Goal: Book appointment/travel/reservation

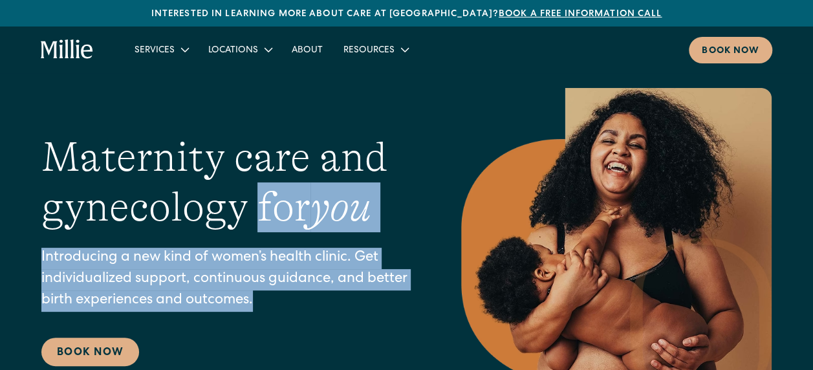
drag, startPoint x: 256, startPoint y: 305, endPoint x: 275, endPoint y: 202, distance: 105.2
click at [275, 202] on div "Maternity care and gynecology for you Introducing a new kind of women’s health …" at bounding box center [225, 249] width 368 height 233
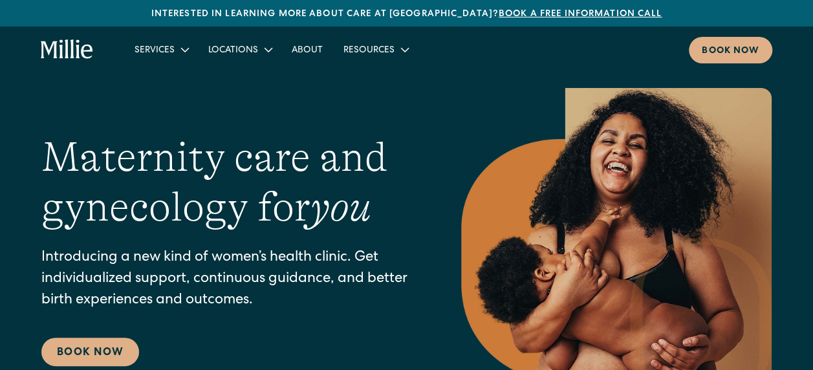
drag, startPoint x: 275, startPoint y: 202, endPoint x: 262, endPoint y: 212, distance: 17.1
click at [262, 212] on h1 "Maternity care and gynecology for you" at bounding box center [225, 183] width 368 height 100
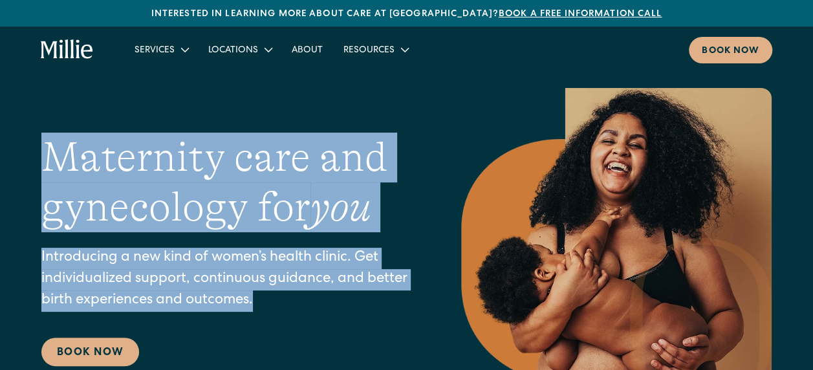
drag, startPoint x: 124, startPoint y: 160, endPoint x: 354, endPoint y: 294, distance: 266.2
click at [354, 294] on div "Maternity care and gynecology for you Introducing a new kind of women’s health …" at bounding box center [225, 249] width 368 height 233
drag, startPoint x: 354, startPoint y: 294, endPoint x: 214, endPoint y: 299, distance: 140.4
click at [200, 296] on p "Introducing a new kind of women’s health clinic. Get individualized support, co…" at bounding box center [225, 280] width 368 height 64
click at [247, 299] on p "Introducing a new kind of women’s health clinic. Get individualized support, co…" at bounding box center [225, 280] width 368 height 64
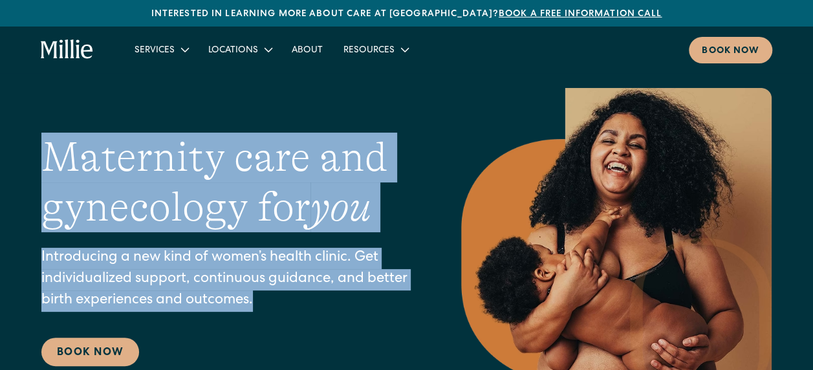
drag, startPoint x: 263, startPoint y: 301, endPoint x: 55, endPoint y: 156, distance: 253.6
click at [55, 156] on div "Maternity care and gynecology for you Introducing a new kind of women’s health …" at bounding box center [225, 249] width 368 height 233
click at [54, 158] on h1 "Maternity care and gynecology for you" at bounding box center [225, 183] width 368 height 100
click at [52, 158] on h1 "Maternity care and gynecology for you" at bounding box center [225, 183] width 368 height 100
drag, startPoint x: 44, startPoint y: 144, endPoint x: 279, endPoint y: 296, distance: 280.5
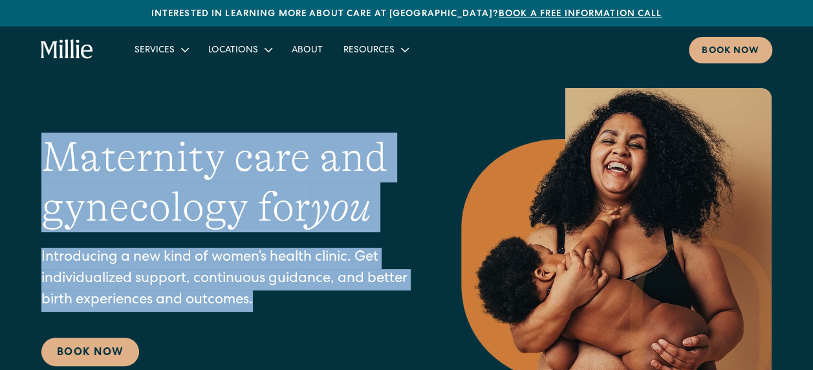
click at [279, 296] on div "Maternity care and gynecology for you Introducing a new kind of women’s health …" at bounding box center [406, 249] width 813 height 323
drag, startPoint x: 279, startPoint y: 296, endPoint x: 298, endPoint y: 301, distance: 19.3
click at [297, 301] on p "Introducing a new kind of women’s health clinic. Get individualized support, co…" at bounding box center [225, 280] width 368 height 64
click at [269, 269] on p "Introducing a new kind of women’s health clinic. Get individualized support, co…" at bounding box center [225, 280] width 368 height 64
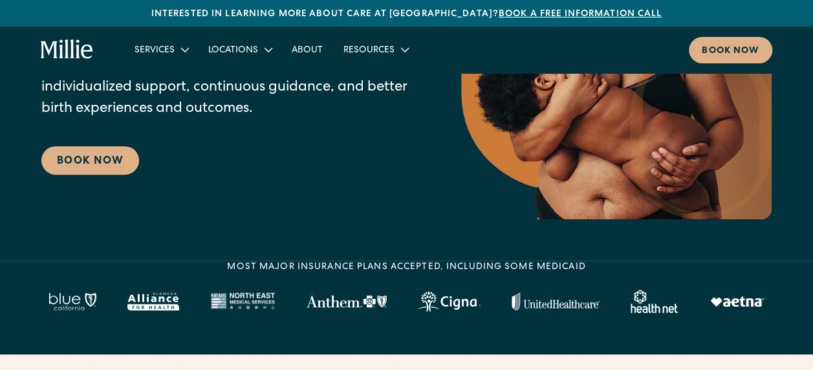
scroll to position [194, 0]
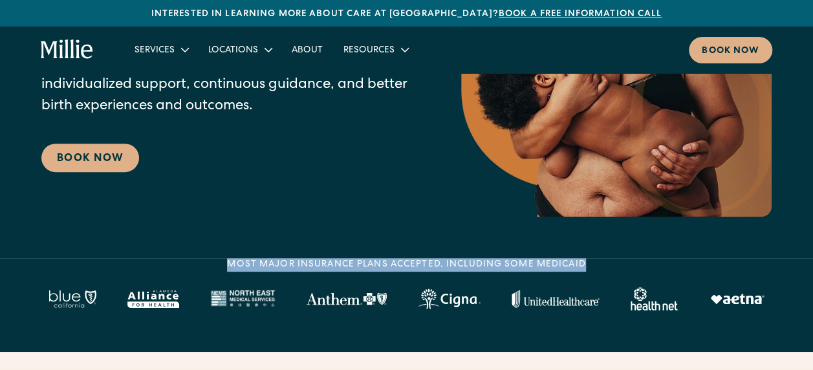
drag, startPoint x: 228, startPoint y: 261, endPoint x: 582, endPoint y: 263, distance: 354.3
click at [582, 263] on div "MOST MAJOR INSURANCE PLANS ACCEPTED, INCLUDING some MEDICAID" at bounding box center [406, 265] width 358 height 14
drag, startPoint x: 582, startPoint y: 263, endPoint x: 555, endPoint y: 264, distance: 27.2
click at [555, 264] on div "MOST MAJOR INSURANCE PLANS ACCEPTED, INCLUDING some MEDICAID" at bounding box center [406, 265] width 358 height 14
click at [587, 267] on div "MOST MAJOR INSURANCE PLANS ACCEPTED, INCLUDING some MEDICAID" at bounding box center [406, 284] width 730 height 52
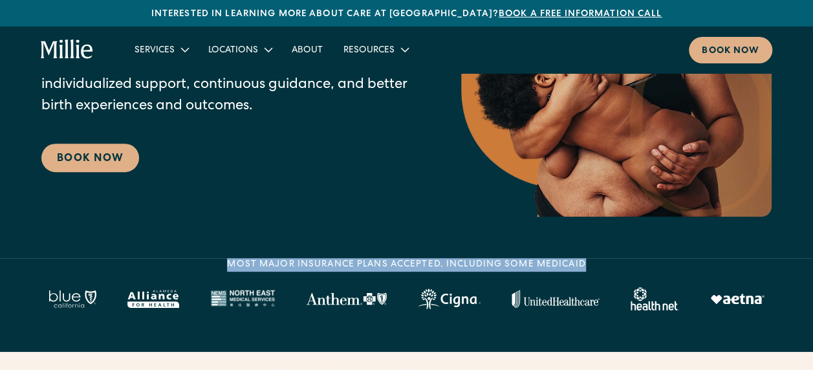
drag, startPoint x: 583, startPoint y: 264, endPoint x: 229, endPoint y: 264, distance: 354.3
click at [229, 264] on div "MOST MAJOR INSURANCE PLANS ACCEPTED, INCLUDING some MEDICAID" at bounding box center [406, 265] width 358 height 14
click at [228, 266] on div "MOST MAJOR INSURANCE PLANS ACCEPTED, INCLUDING some MEDICAID" at bounding box center [406, 265] width 358 height 14
click at [228, 264] on div "MOST MAJOR INSURANCE PLANS ACCEPTED, INCLUDING some MEDICAID" at bounding box center [406, 265] width 358 height 14
drag, startPoint x: 228, startPoint y: 264, endPoint x: 442, endPoint y: 264, distance: 214.0
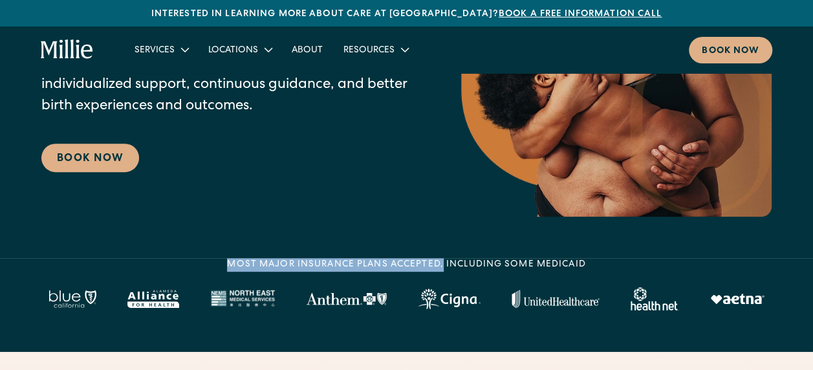
click at [442, 264] on div "MOST MAJOR INSURANCE PLANS ACCEPTED, INCLUDING some MEDICAID" at bounding box center [406, 265] width 358 height 14
drag, startPoint x: 442, startPoint y: 264, endPoint x: 449, endPoint y: 261, distance: 7.8
click at [449, 261] on div "MOST MAJOR INSURANCE PLANS ACCEPTED, INCLUDING some MEDICAID" at bounding box center [406, 265] width 358 height 14
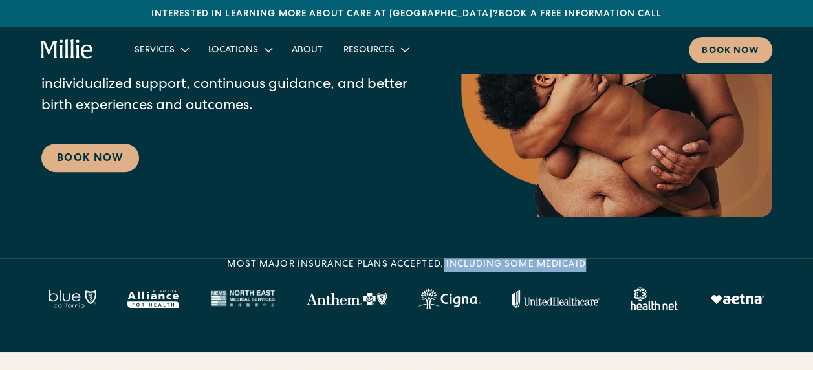
drag, startPoint x: 443, startPoint y: 266, endPoint x: 587, endPoint y: 266, distance: 143.5
click at [587, 266] on div "MOST MAJOR INSURANCE PLANS ACCEPTED, INCLUDING some MEDICAID" at bounding box center [406, 284] width 730 height 52
click at [582, 269] on div "MOST MAJOR INSURANCE PLANS ACCEPTED, INCLUDING some MEDICAID" at bounding box center [406, 265] width 358 height 14
click at [586, 266] on div "MOST MAJOR INSURANCE PLANS ACCEPTED, INCLUDING some MEDICAID" at bounding box center [406, 284] width 730 height 52
click at [591, 276] on div "MOST MAJOR INSURANCE PLANS ACCEPTED, INCLUDING some MEDICAID" at bounding box center [406, 284] width 730 height 52
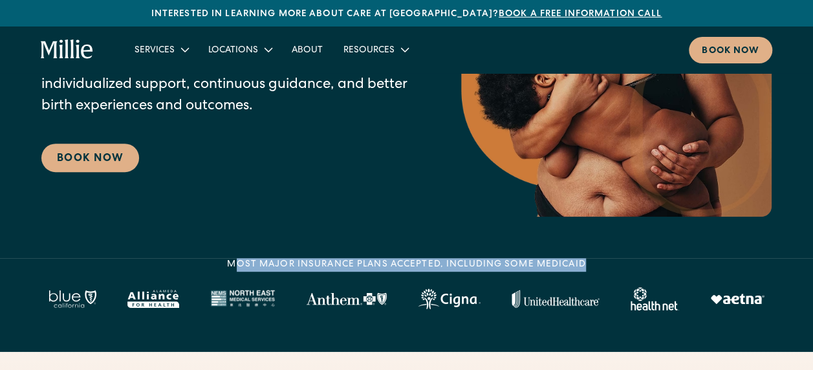
drag, startPoint x: 582, startPoint y: 260, endPoint x: 231, endPoint y: 264, distance: 350.4
click at [231, 264] on div "MOST MAJOR INSURANCE PLANS ACCEPTED, INCLUDING some MEDICAID" at bounding box center [406, 265] width 358 height 14
click at [232, 268] on div "MOST MAJOR INSURANCE PLANS ACCEPTED, INCLUDING some MEDICAID" at bounding box center [406, 265] width 358 height 14
drag, startPoint x: 232, startPoint y: 268, endPoint x: 243, endPoint y: 281, distance: 16.5
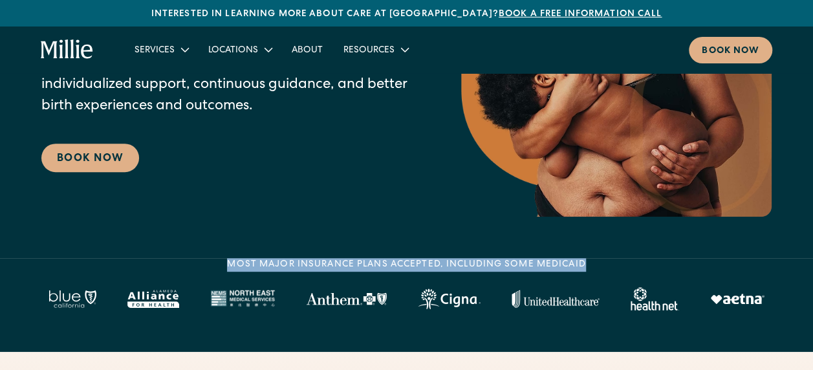
click at [243, 281] on div "MOST MAJOR INSURANCE PLANS ACCEPTED, INCLUDING some MEDICAID" at bounding box center [406, 284] width 730 height 52
drag, startPoint x: 228, startPoint y: 262, endPoint x: 535, endPoint y: 265, distance: 307.1
click at [535, 265] on div "MOST MAJOR INSURANCE PLANS ACCEPTED, INCLUDING some MEDICAID" at bounding box center [406, 265] width 358 height 14
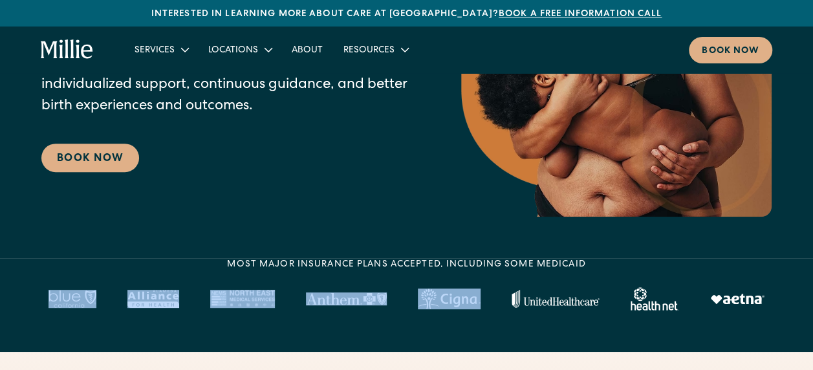
drag, startPoint x: 535, startPoint y: 265, endPoint x: 587, endPoint y: 279, distance: 54.1
click at [587, 279] on div "MOST MAJOR INSURANCE PLANS ACCEPTED, INCLUDING some MEDICAID" at bounding box center [406, 284] width 730 height 52
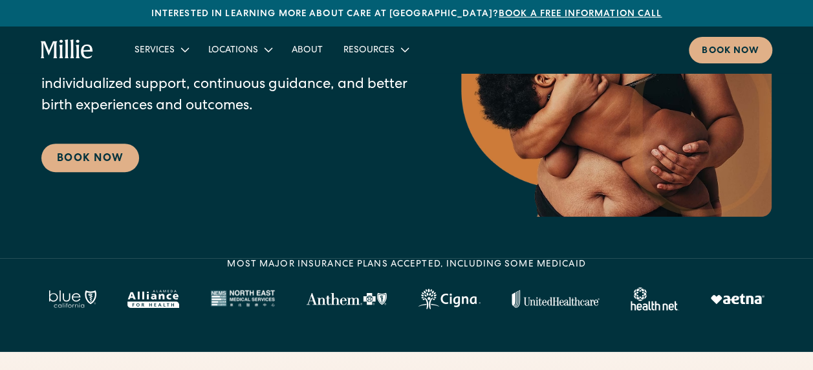
drag, startPoint x: 587, startPoint y: 279, endPoint x: 445, endPoint y: 249, distance: 145.3
click at [445, 249] on section "Maternity care and gynecology for you Introducing a new kind of women’s health …" at bounding box center [406, 32] width 813 height 452
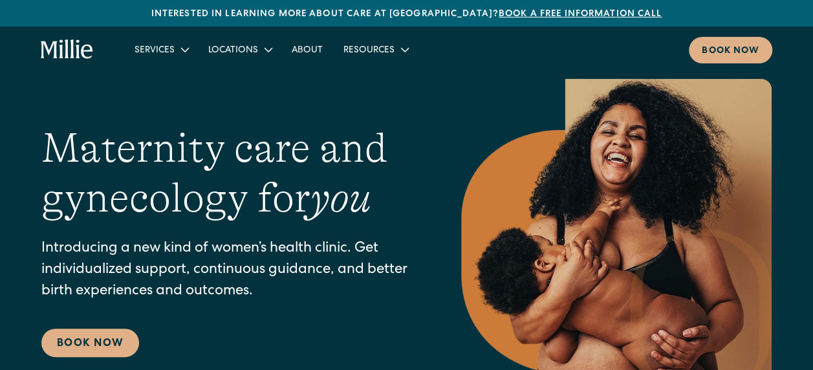
scroll to position [0, 0]
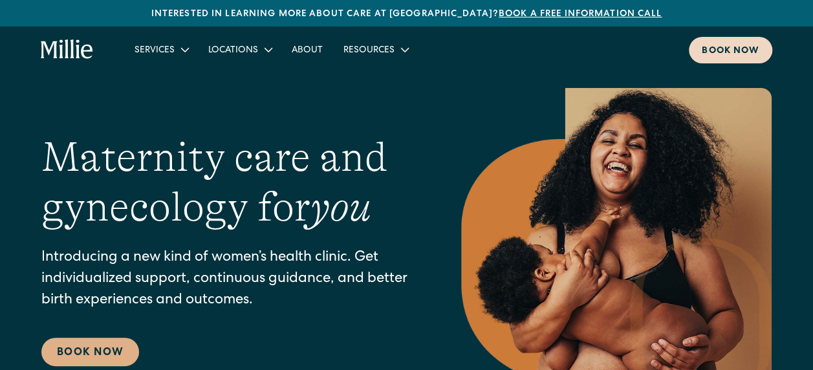
click at [767, 48] on link "Book now" at bounding box center [730, 50] width 83 height 27
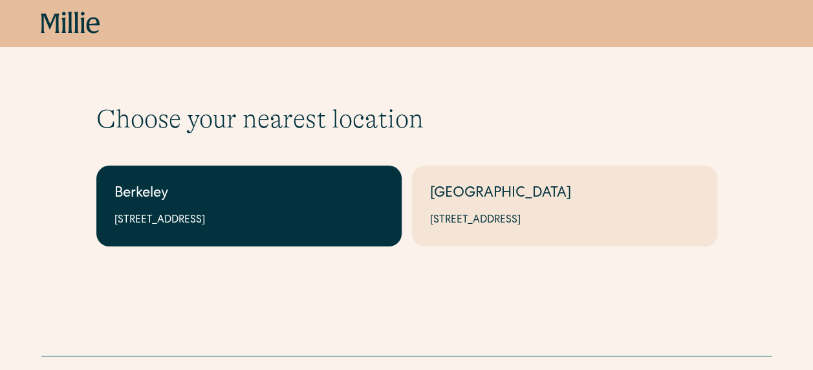
click at [326, 209] on link "Berkeley 2999 Regent St, Suite 524, Berkeley, CA 94705" at bounding box center [248, 206] width 305 height 81
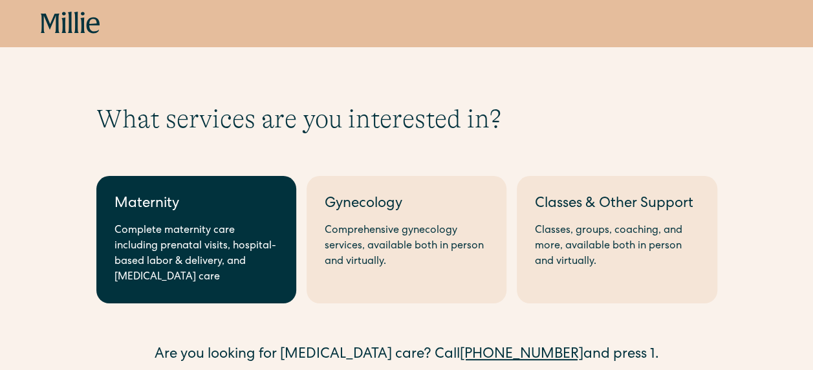
click at [167, 254] on div "Complete maternity care including prenatal visits, hospital-based labor & deliv…" at bounding box center [196, 254] width 164 height 62
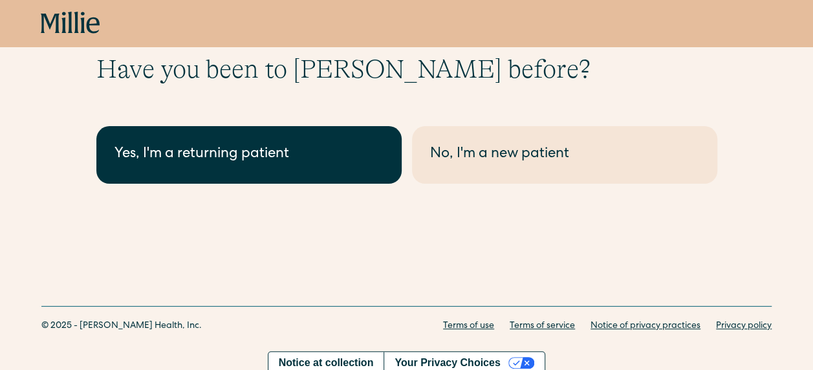
scroll to position [59, 0]
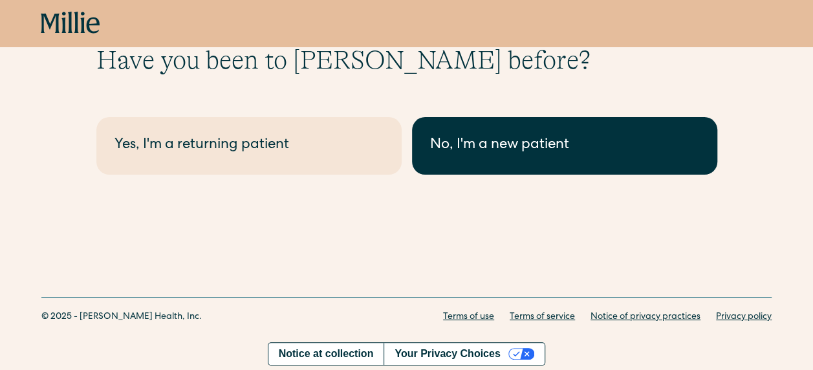
click at [530, 155] on div "No, I'm a new patient" at bounding box center [564, 145] width 269 height 21
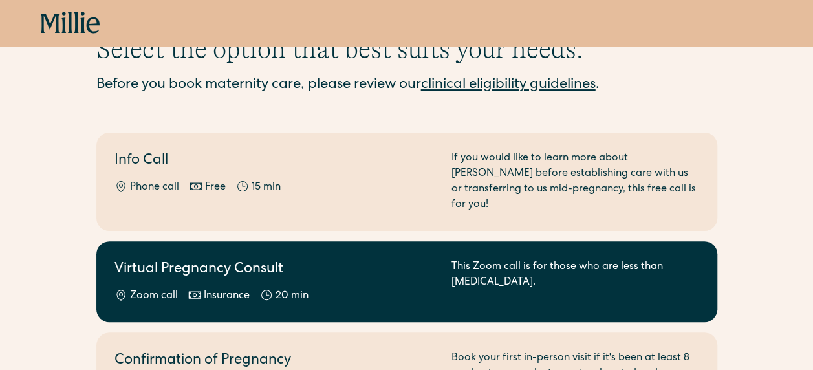
scroll to position [65, 0]
